Goal: Find specific page/section: Find specific page/section

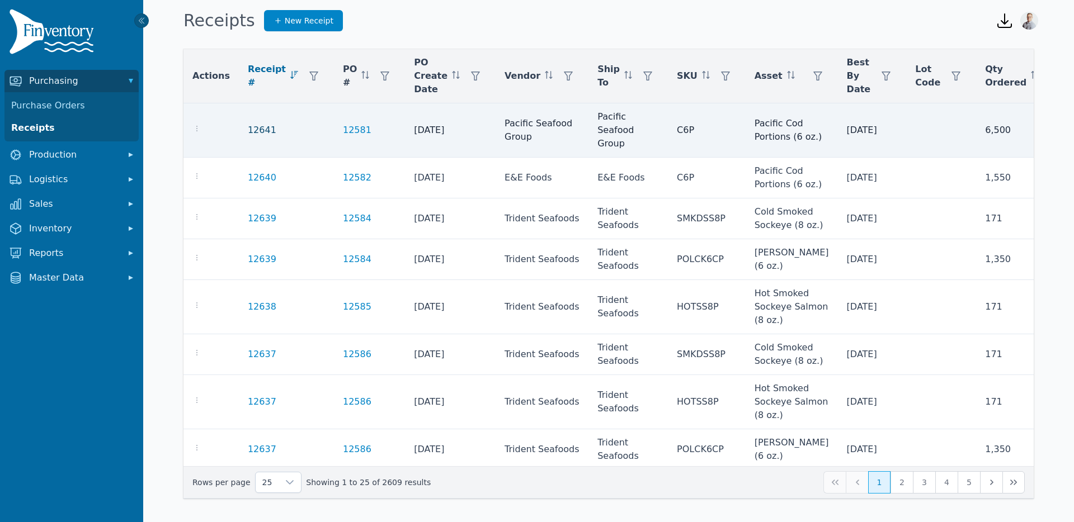
click at [255, 128] on link "12641" at bounding box center [262, 130] width 29 height 13
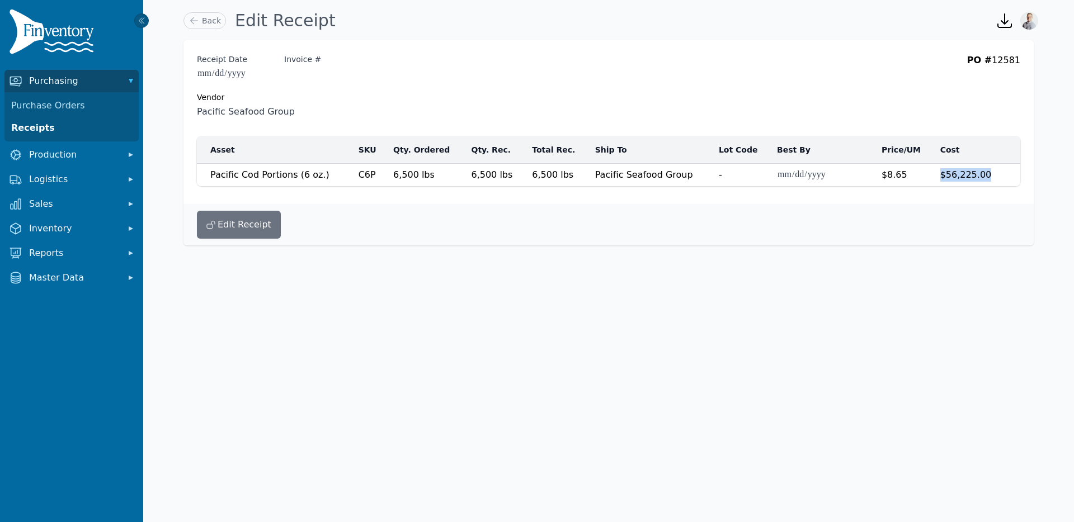
drag, startPoint x: 988, startPoint y: 177, endPoint x: 937, endPoint y: 176, distance: 50.3
click at [937, 176] on td "$56,225.00" at bounding box center [969, 175] width 72 height 23
drag, startPoint x: 914, startPoint y: 176, endPoint x: 800, endPoint y: 168, distance: 114.3
click at [818, 170] on tr "**********" at bounding box center [608, 175] width 823 height 23
click at [986, 175] on td "$56,225.00" at bounding box center [969, 175] width 72 height 23
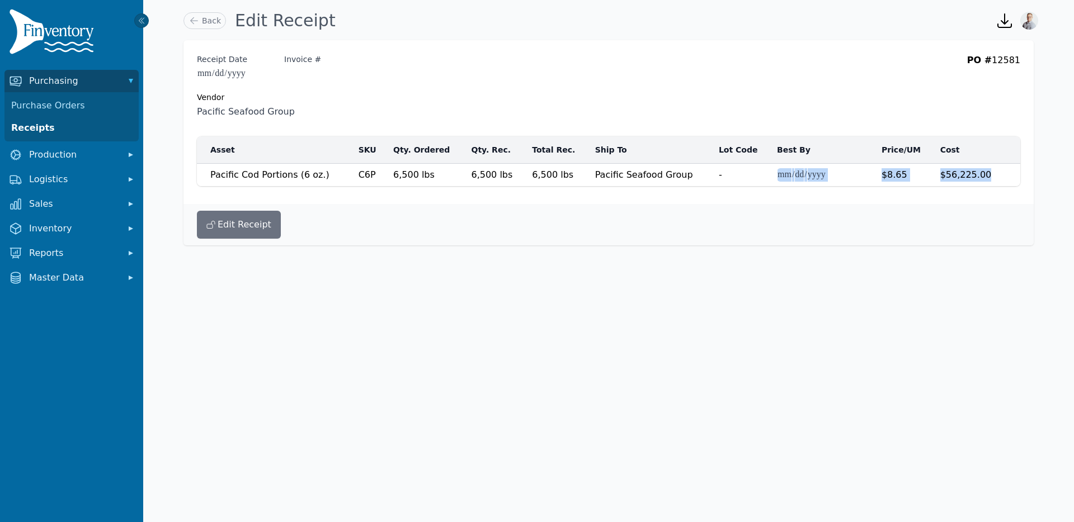
drag, startPoint x: 986, startPoint y: 175, endPoint x: 848, endPoint y: 173, distance: 138.1
click at [848, 173] on tr "**********" at bounding box center [608, 175] width 823 height 23
click at [303, 70] on input "Invoice #" at bounding box center [328, 73] width 89 height 13
click at [234, 230] on button "Edit Receipt" at bounding box center [239, 225] width 84 height 28
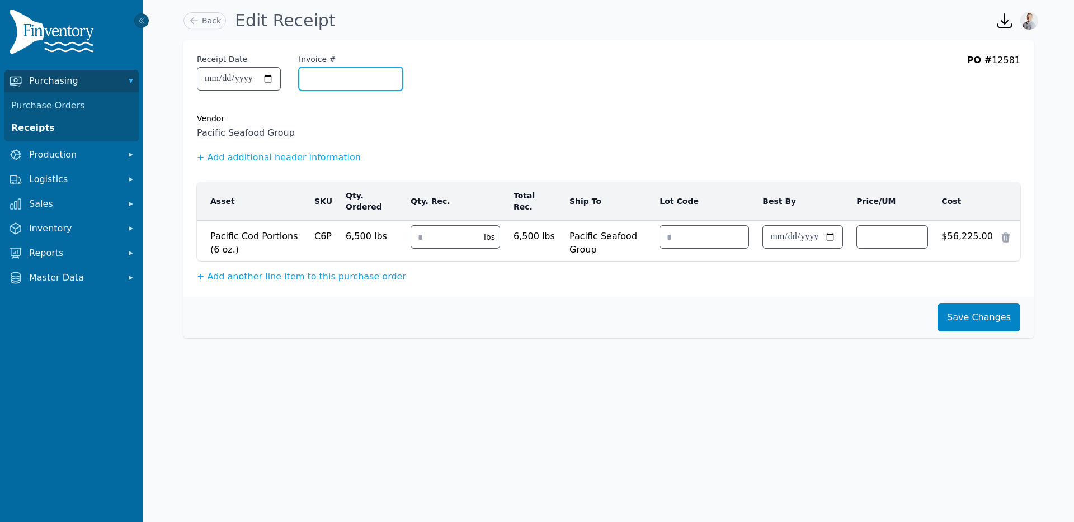
click at [335, 82] on input "Invoice #" at bounding box center [350, 79] width 103 height 22
click at [48, 125] on link "Receipts" at bounding box center [72, 128] width 130 height 22
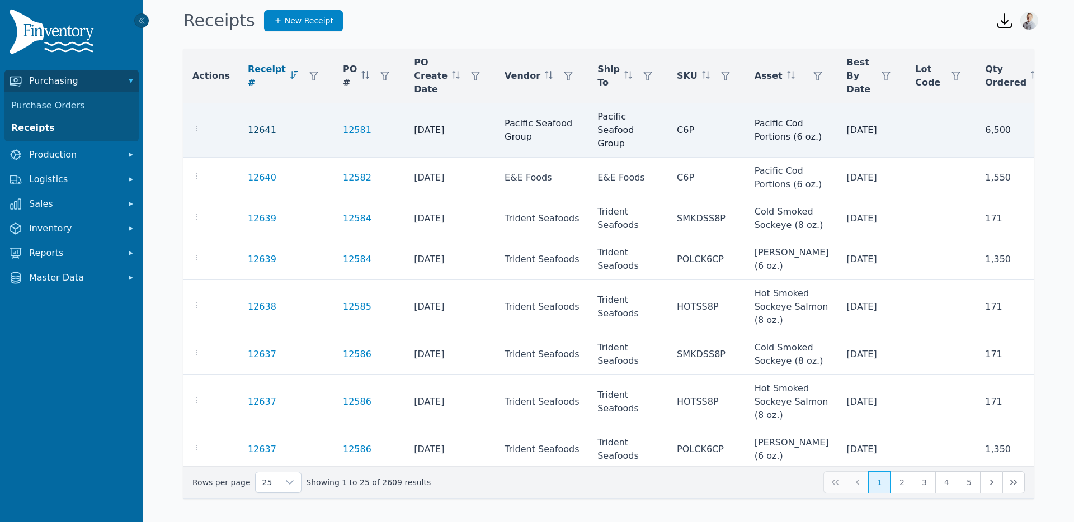
click at [258, 131] on link "12641" at bounding box center [262, 130] width 29 height 13
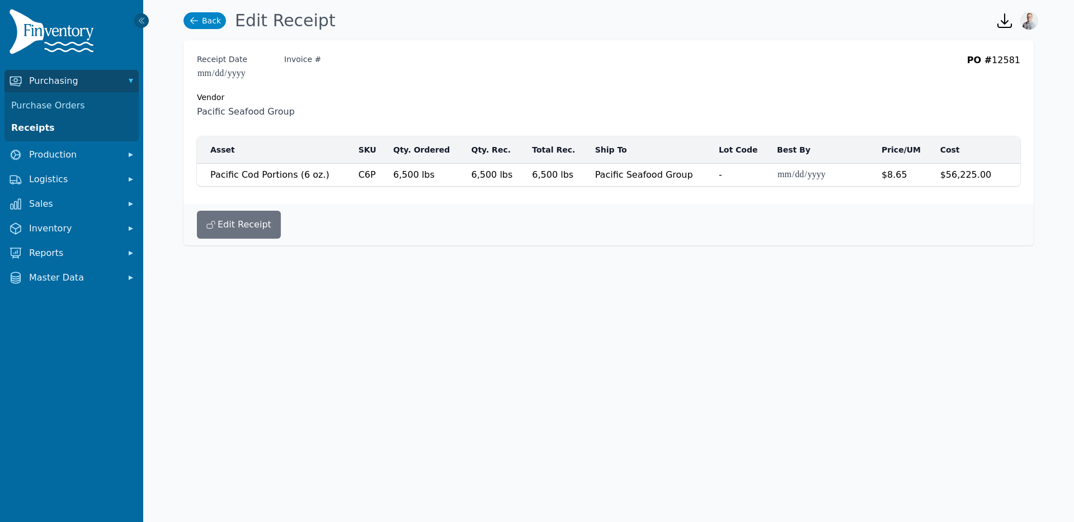
click at [214, 22] on link "Back" at bounding box center [204, 20] width 43 height 17
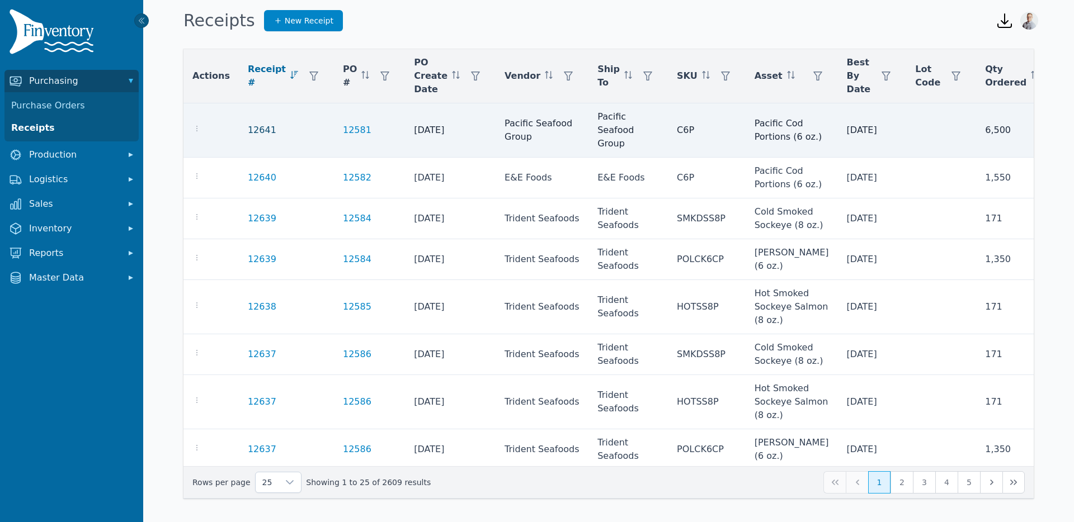
click at [248, 129] on link "12641" at bounding box center [262, 130] width 29 height 13
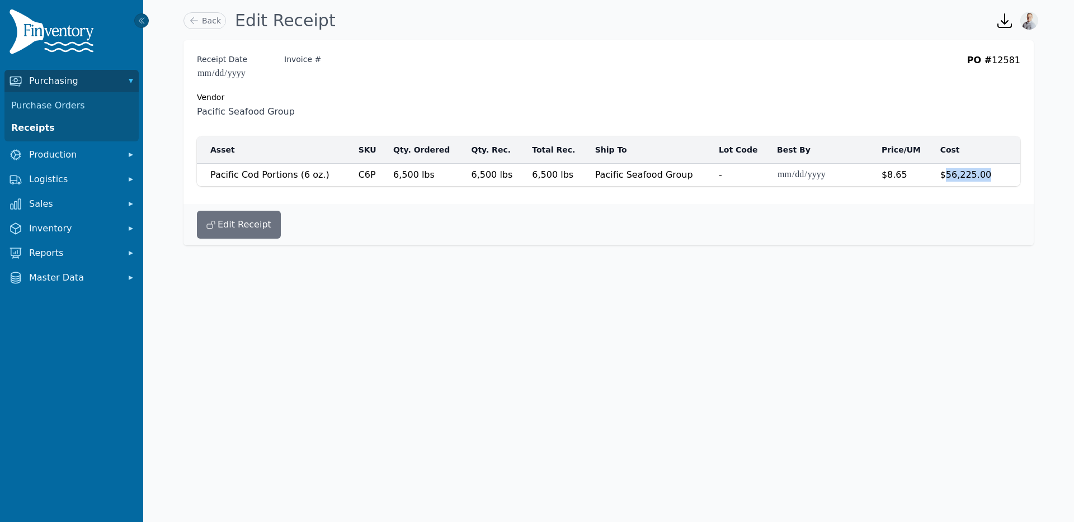
drag, startPoint x: 943, startPoint y: 174, endPoint x: 1000, endPoint y: 176, distance: 57.1
click at [1000, 176] on td "$56,225.00" at bounding box center [969, 175] width 72 height 23
click at [244, 215] on button "Edit Receipt" at bounding box center [239, 225] width 84 height 28
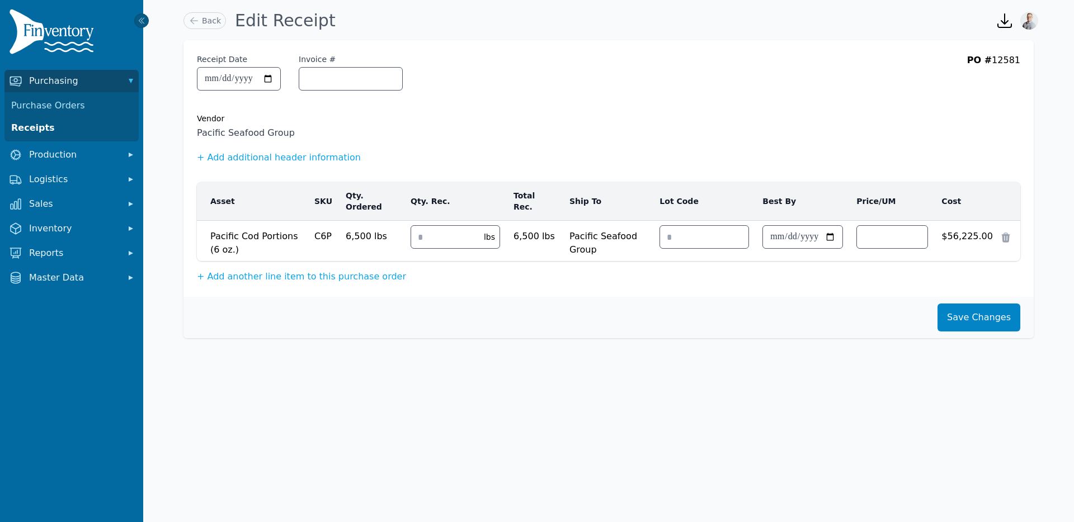
drag, startPoint x: 841, startPoint y: 153, endPoint x: 843, endPoint y: 159, distance: 5.8
click at [841, 153] on div "+ Add additional header information" at bounding box center [608, 157] width 823 height 13
drag, startPoint x: 886, startPoint y: 239, endPoint x: 862, endPoint y: 236, distance: 24.2
click at [862, 236] on input "****" at bounding box center [892, 237] width 70 height 22
click at [200, 24] on link "Back" at bounding box center [204, 20] width 43 height 17
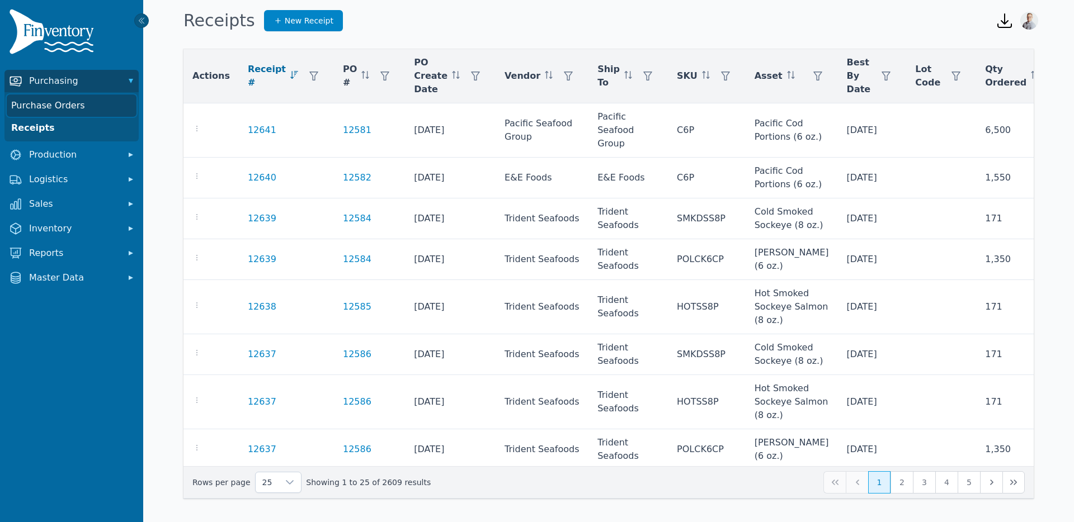
click at [58, 104] on link "Purchase Orders" at bounding box center [72, 106] width 130 height 22
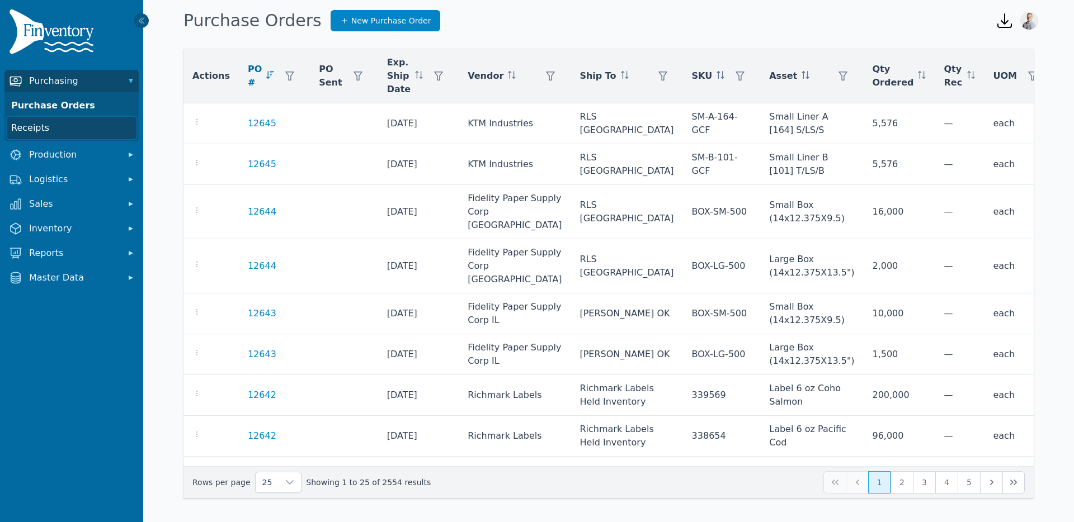
click at [23, 131] on link "Receipts" at bounding box center [72, 128] width 130 height 22
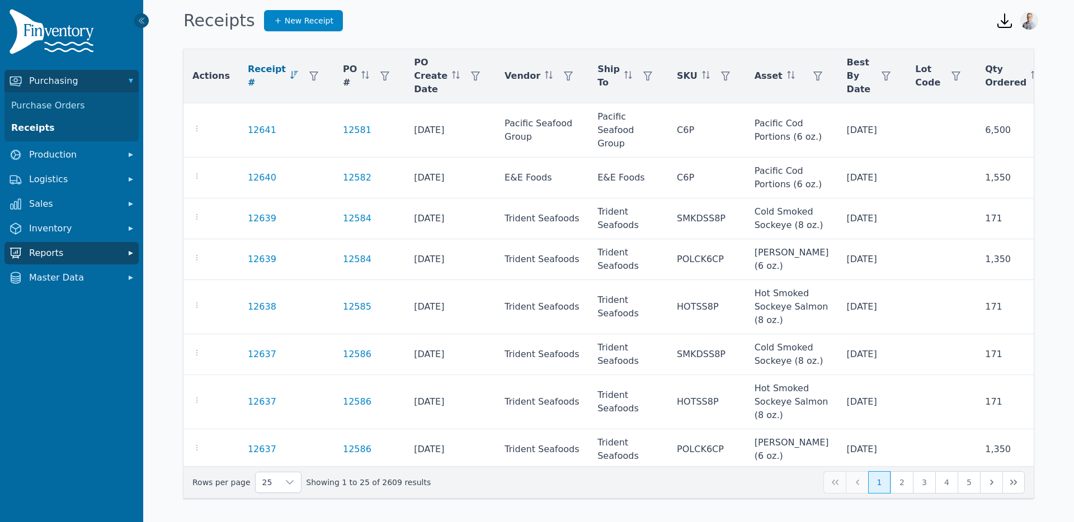
click at [54, 251] on span "Reports" at bounding box center [73, 253] width 89 height 13
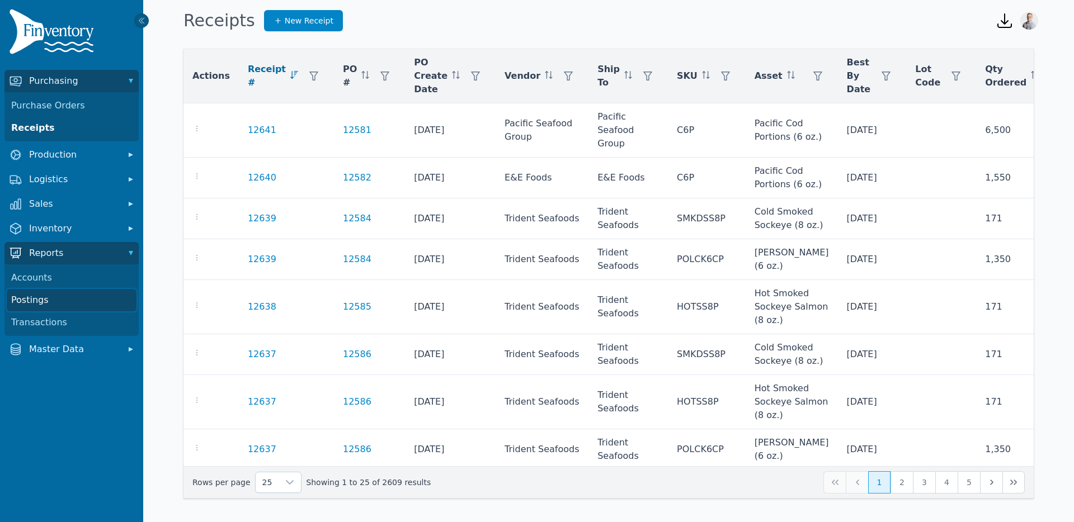
click at [59, 298] on link "Postings" at bounding box center [72, 300] width 130 height 22
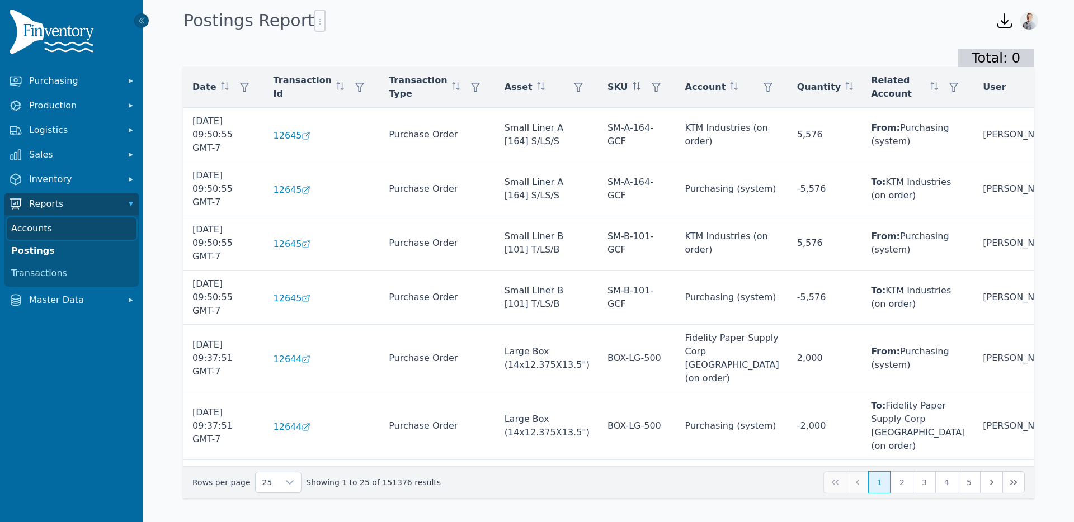
click at [41, 230] on link "Accounts" at bounding box center [72, 229] width 130 height 22
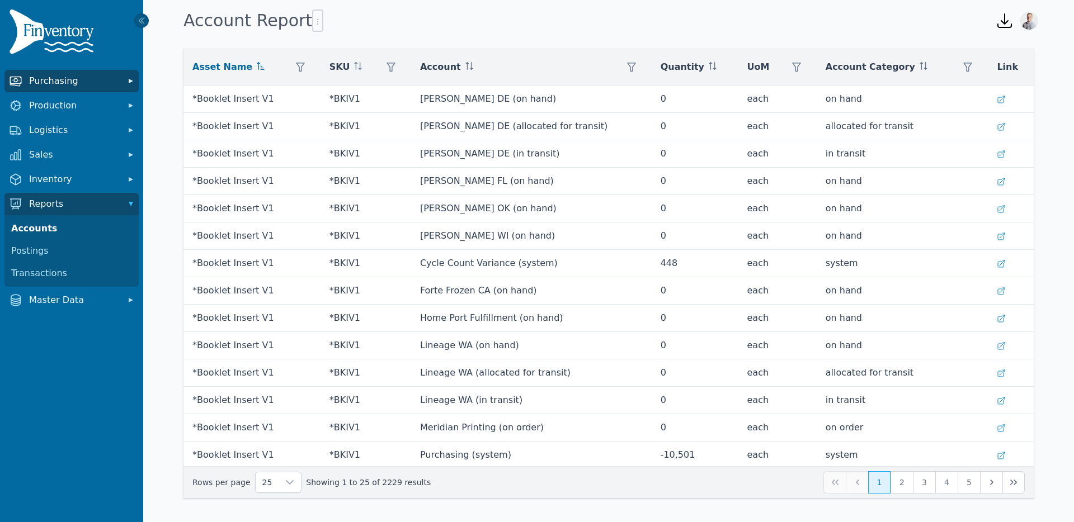
click at [54, 88] on button "Purchasing" at bounding box center [71, 81] width 134 height 22
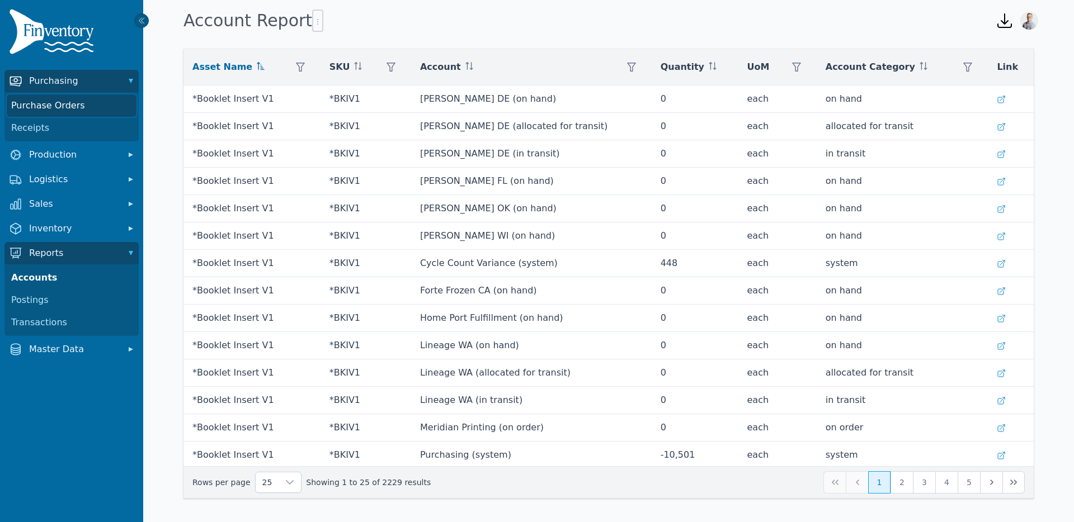
click at [51, 112] on link "Purchase Orders" at bounding box center [72, 106] width 130 height 22
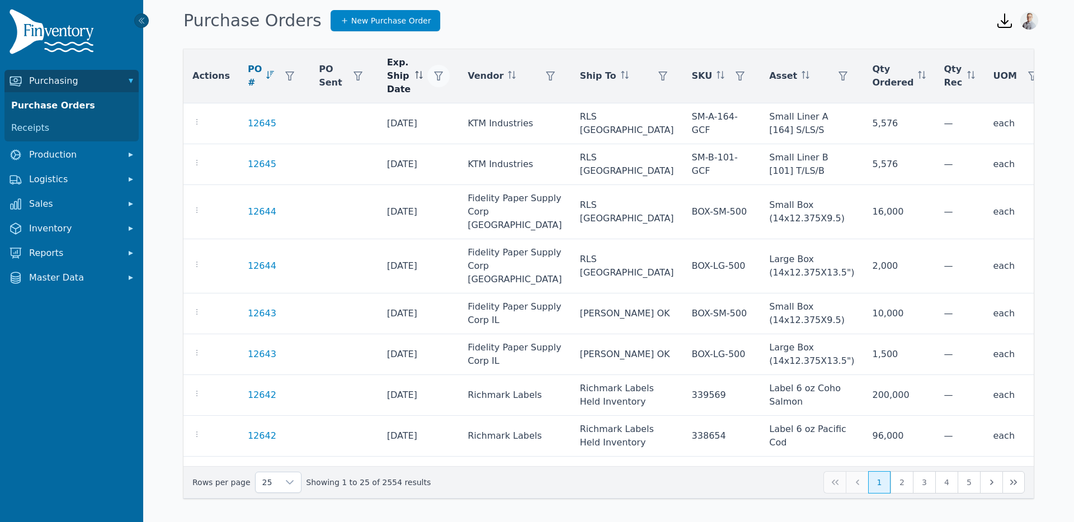
click at [434, 74] on icon "button" at bounding box center [438, 76] width 9 height 9
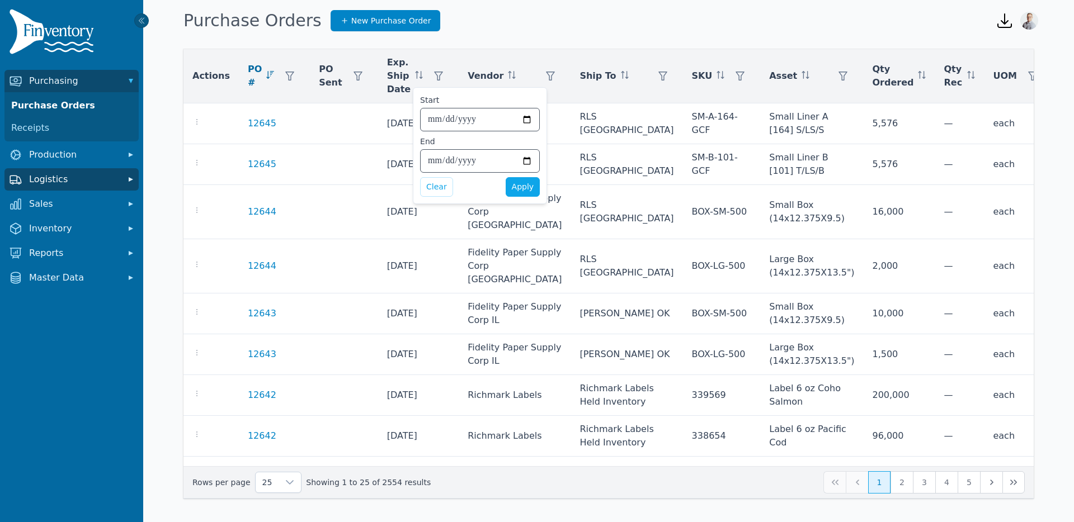
click at [55, 188] on button "Logistics" at bounding box center [71, 179] width 134 height 22
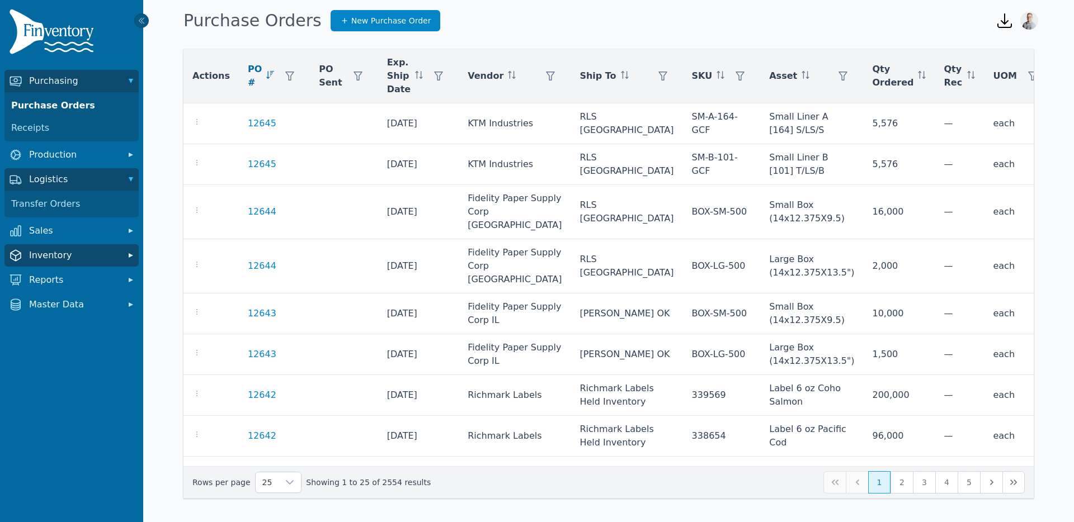
click at [56, 257] on span "Inventory" at bounding box center [73, 255] width 89 height 13
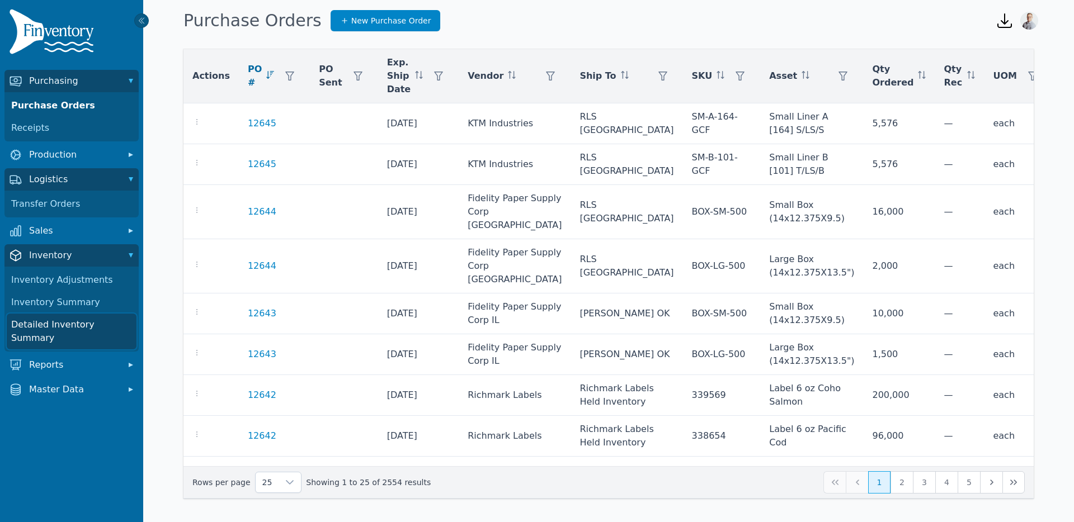
click at [58, 327] on link "Detailed Inventory Summary" at bounding box center [72, 332] width 130 height 36
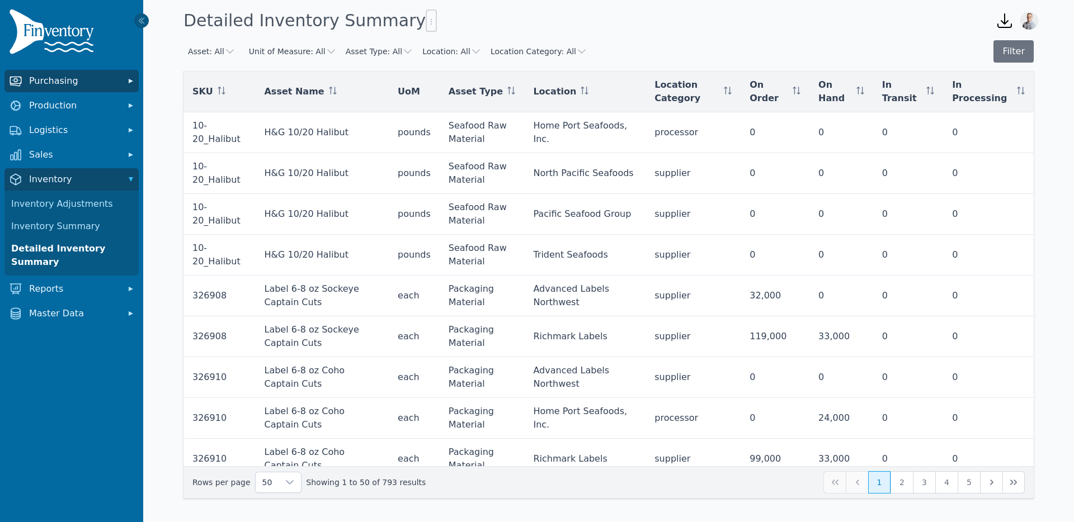
click at [56, 85] on span "Purchasing" at bounding box center [73, 80] width 89 height 13
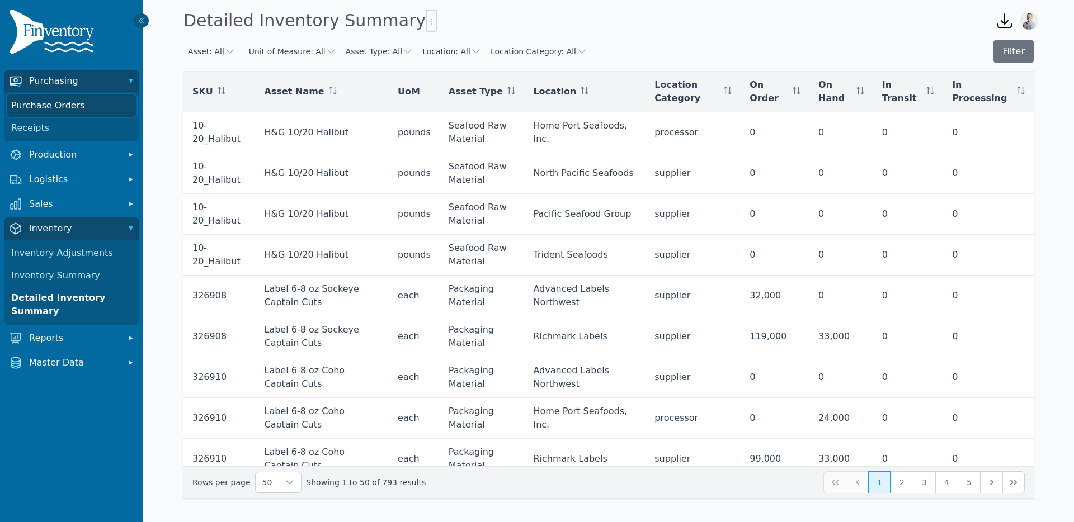
click at [53, 110] on link "Purchase Orders" at bounding box center [72, 106] width 130 height 22
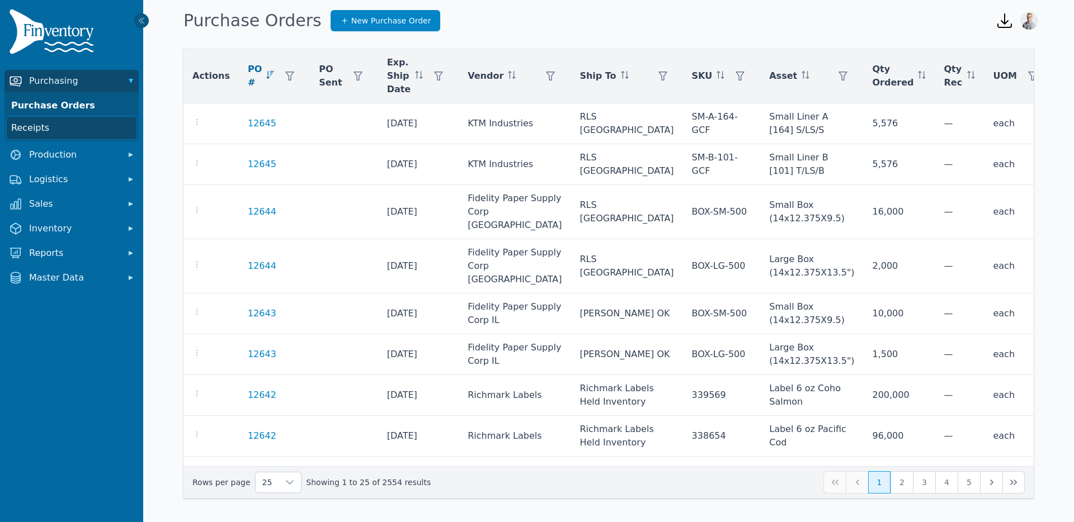
click at [41, 129] on link "Receipts" at bounding box center [72, 128] width 130 height 22
